Goal: Information Seeking & Learning: Find contact information

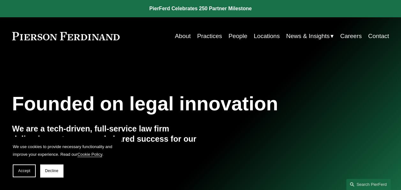
click at [254, 35] on link "Locations" at bounding box center [267, 36] width 26 height 12
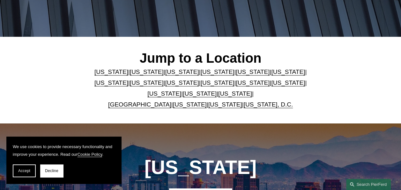
scroll to position [128, 0]
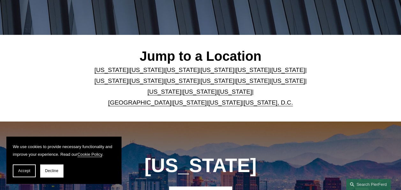
click at [149, 104] on link "United Kingdom" at bounding box center [139, 102] width 63 height 7
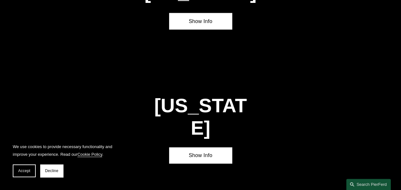
scroll to position [1972, 0]
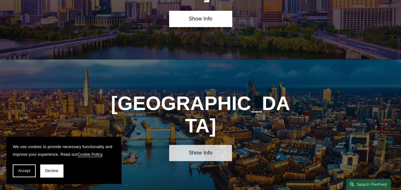
click at [195, 145] on link "Show Info" at bounding box center [200, 153] width 63 height 16
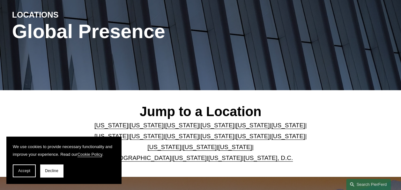
scroll to position [0, 0]
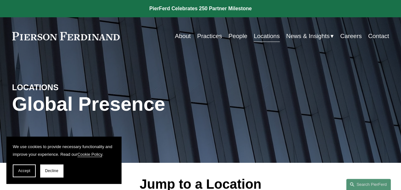
click at [234, 36] on link "People" at bounding box center [237, 36] width 19 height 12
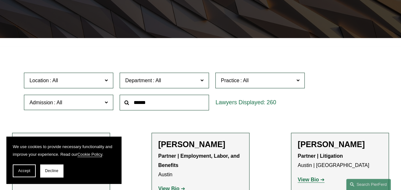
scroll to position [128, 0]
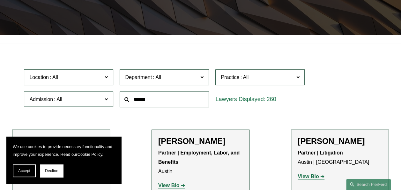
click at [106, 77] on span at bounding box center [106, 77] width 3 height 8
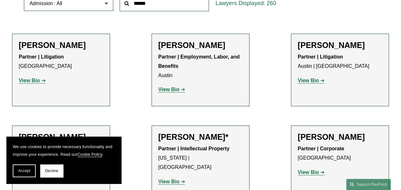
scroll to position [167, 0]
click at [0, 0] on link "[GEOGRAPHIC_DATA]" at bounding box center [0, 0] width 0 height 0
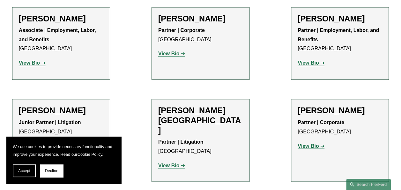
scroll to position [479, 0]
click at [176, 51] on strong "View Bio" at bounding box center [168, 53] width 21 height 5
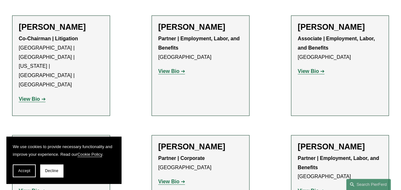
scroll to position [224, 0]
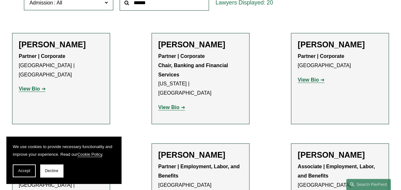
click at [24, 86] on strong "View Bio" at bounding box center [29, 88] width 21 height 5
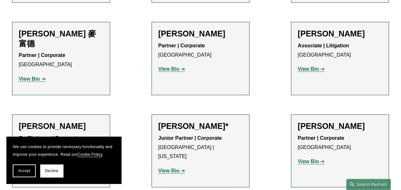
scroll to position [671, 0]
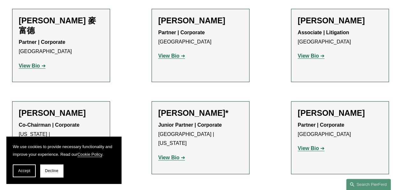
click at [304, 145] on strong "View Bio" at bounding box center [308, 147] width 21 height 5
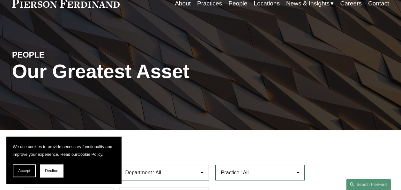
scroll to position [0, 0]
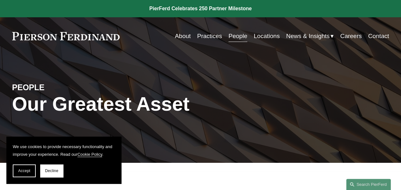
click at [257, 36] on link "Locations" at bounding box center [267, 36] width 26 height 12
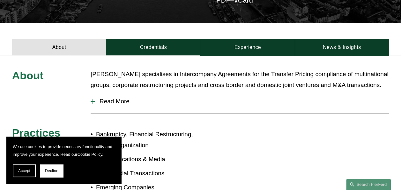
scroll to position [191, 0]
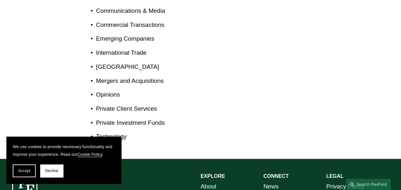
scroll to position [383, 0]
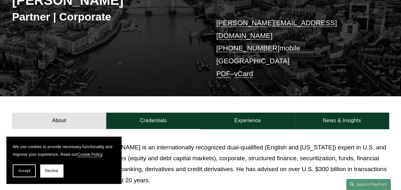
scroll to position [32, 0]
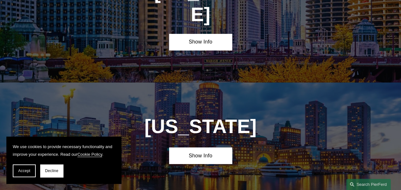
scroll to position [1021, 0]
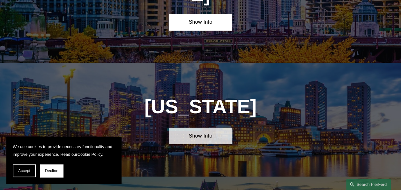
click at [181, 127] on link "Show Info" at bounding box center [200, 135] width 63 height 16
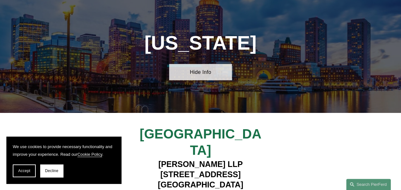
scroll to position [1085, 0]
